Goal: Find specific page/section: Find specific page/section

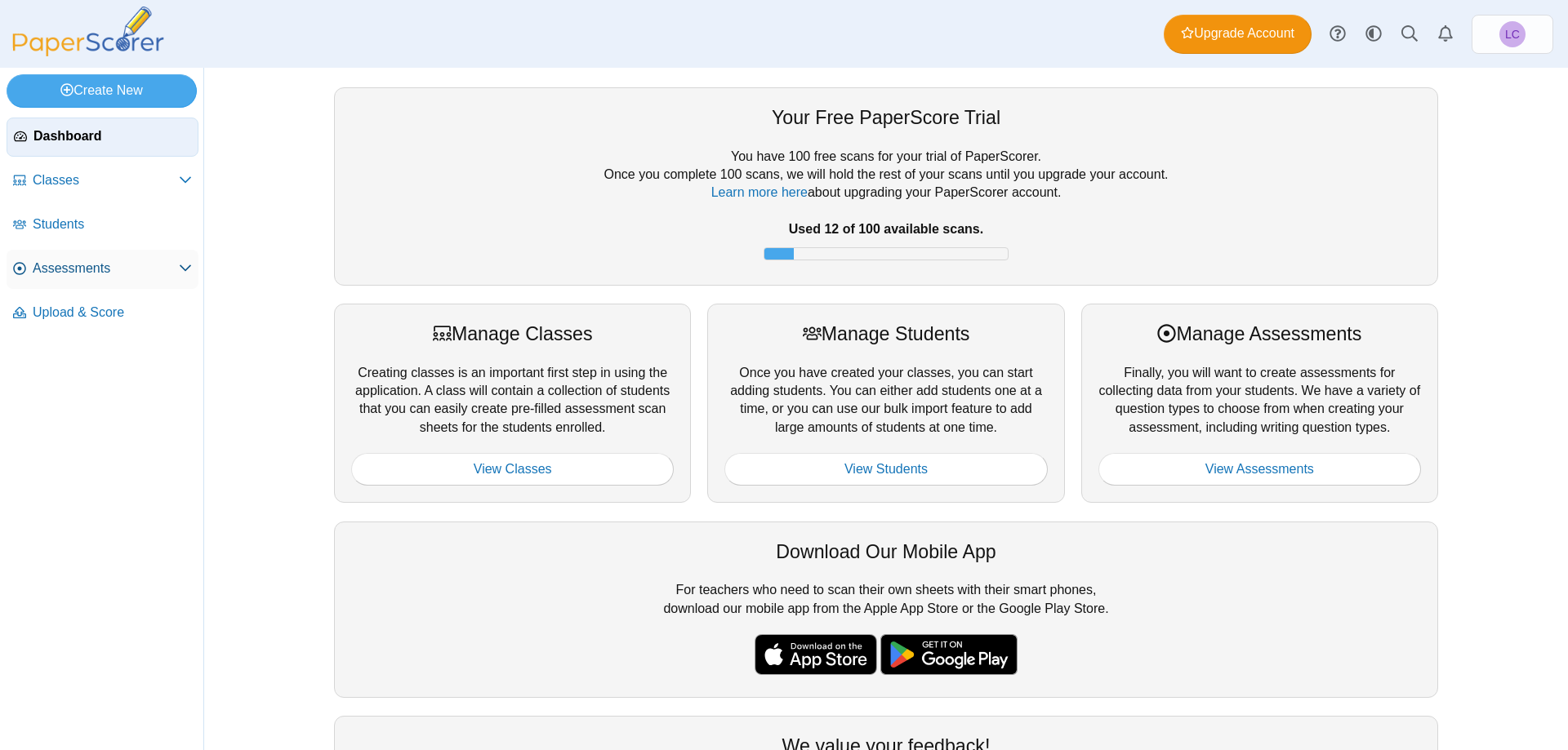
click at [85, 266] on span "Assessments" at bounding box center [105, 269] width 147 height 18
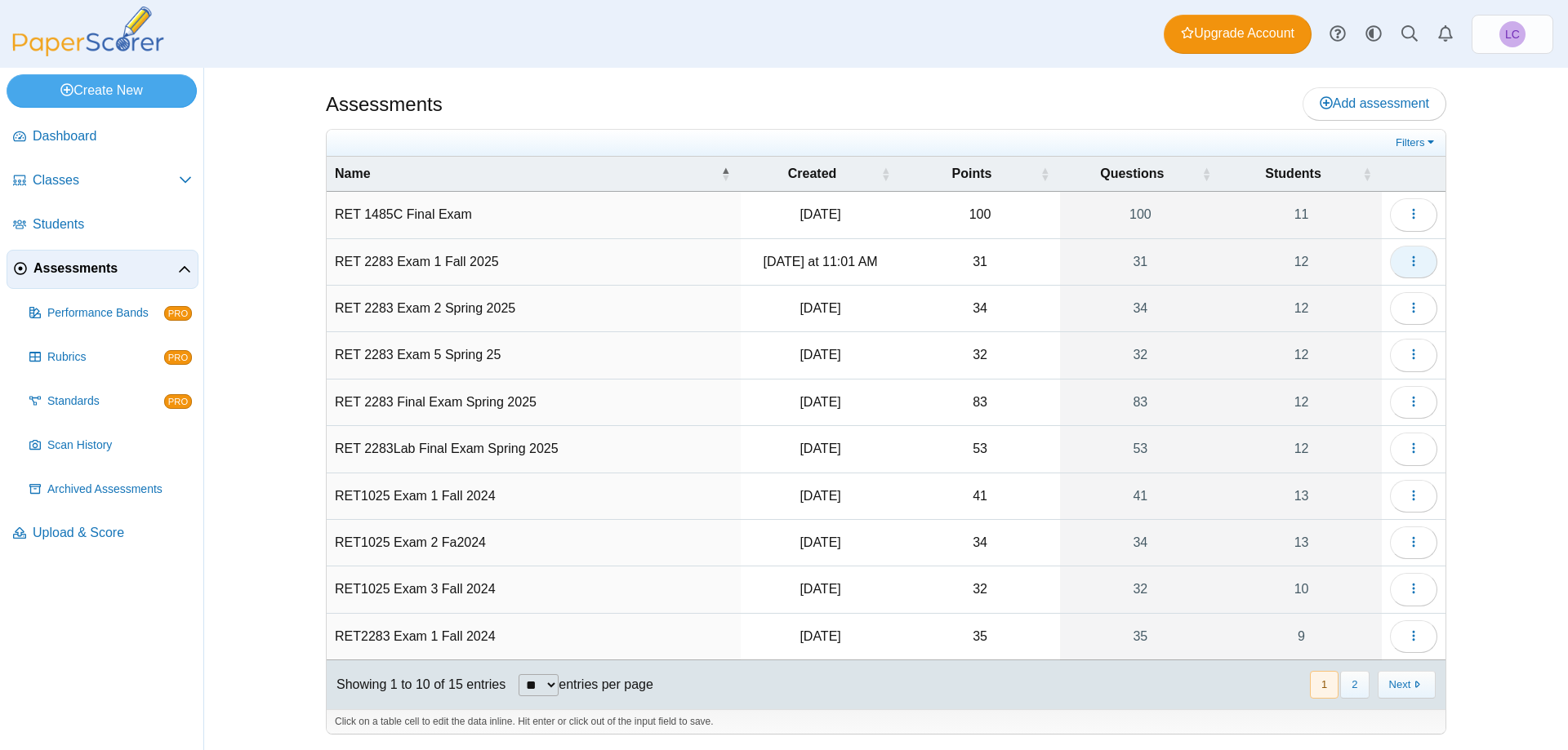
click at [1411, 264] on icon "button" at bounding box center [1414, 262] width 13 height 13
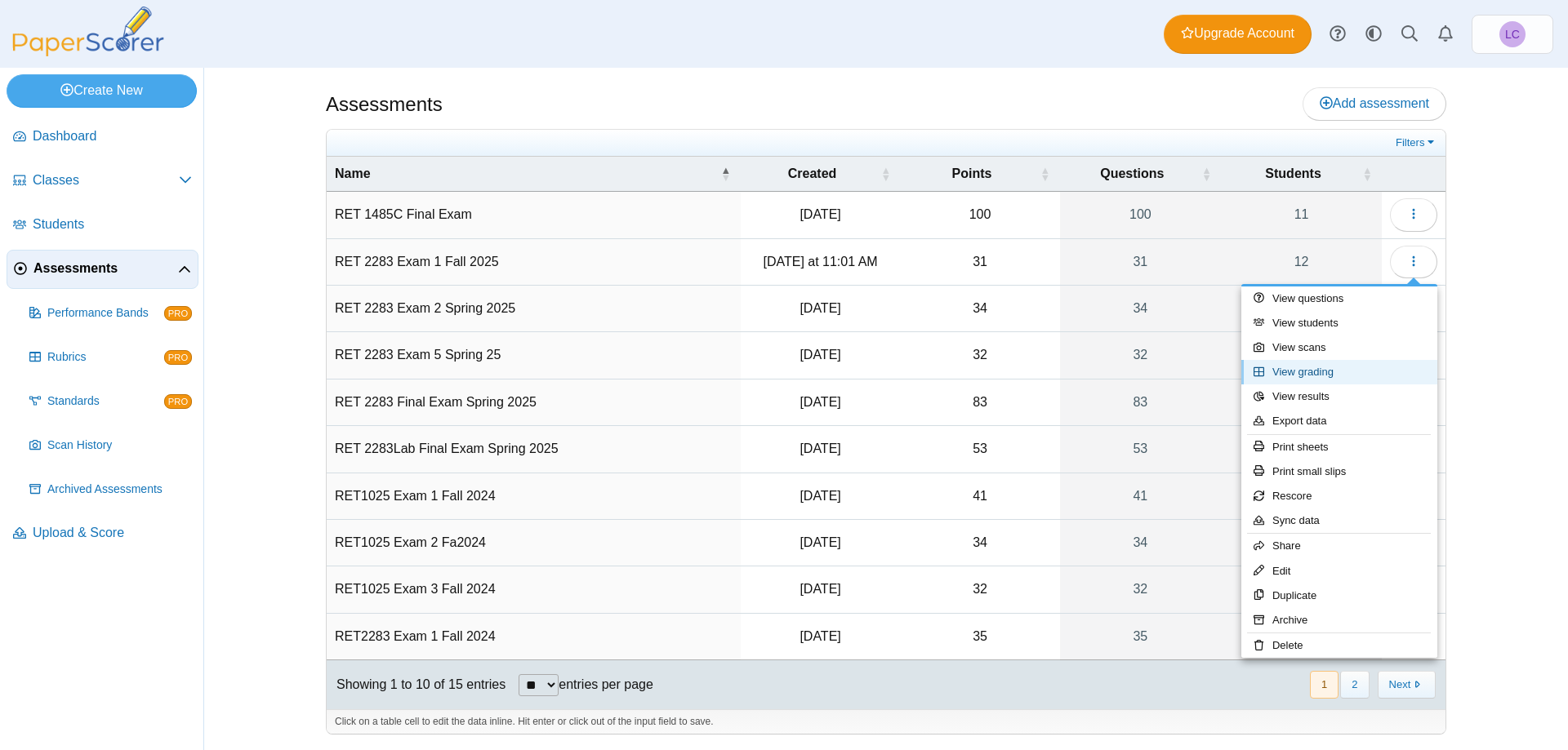
click at [1305, 368] on link "View grading" at bounding box center [1339, 373] width 196 height 25
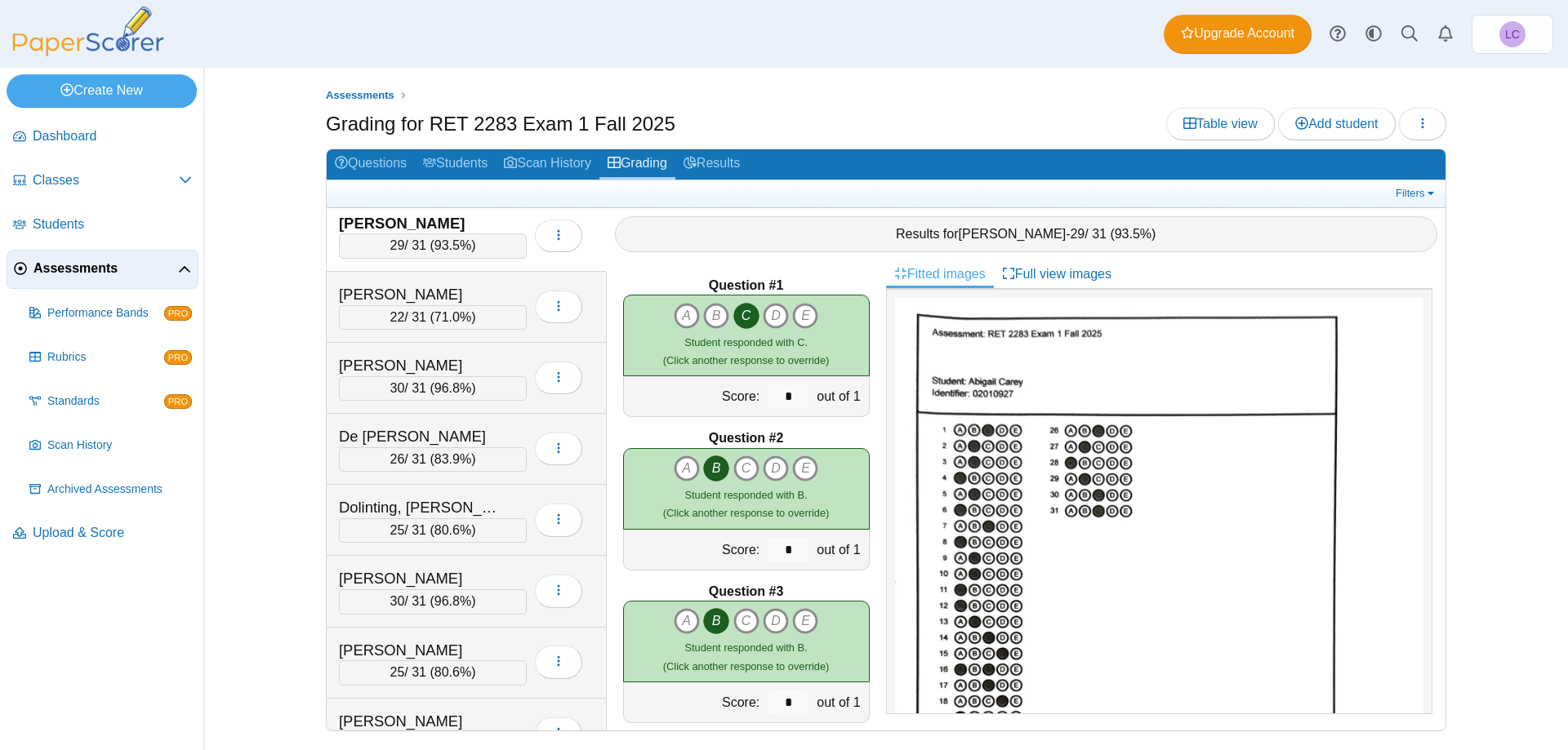
scroll to position [4, 0]
